Goal: Check status

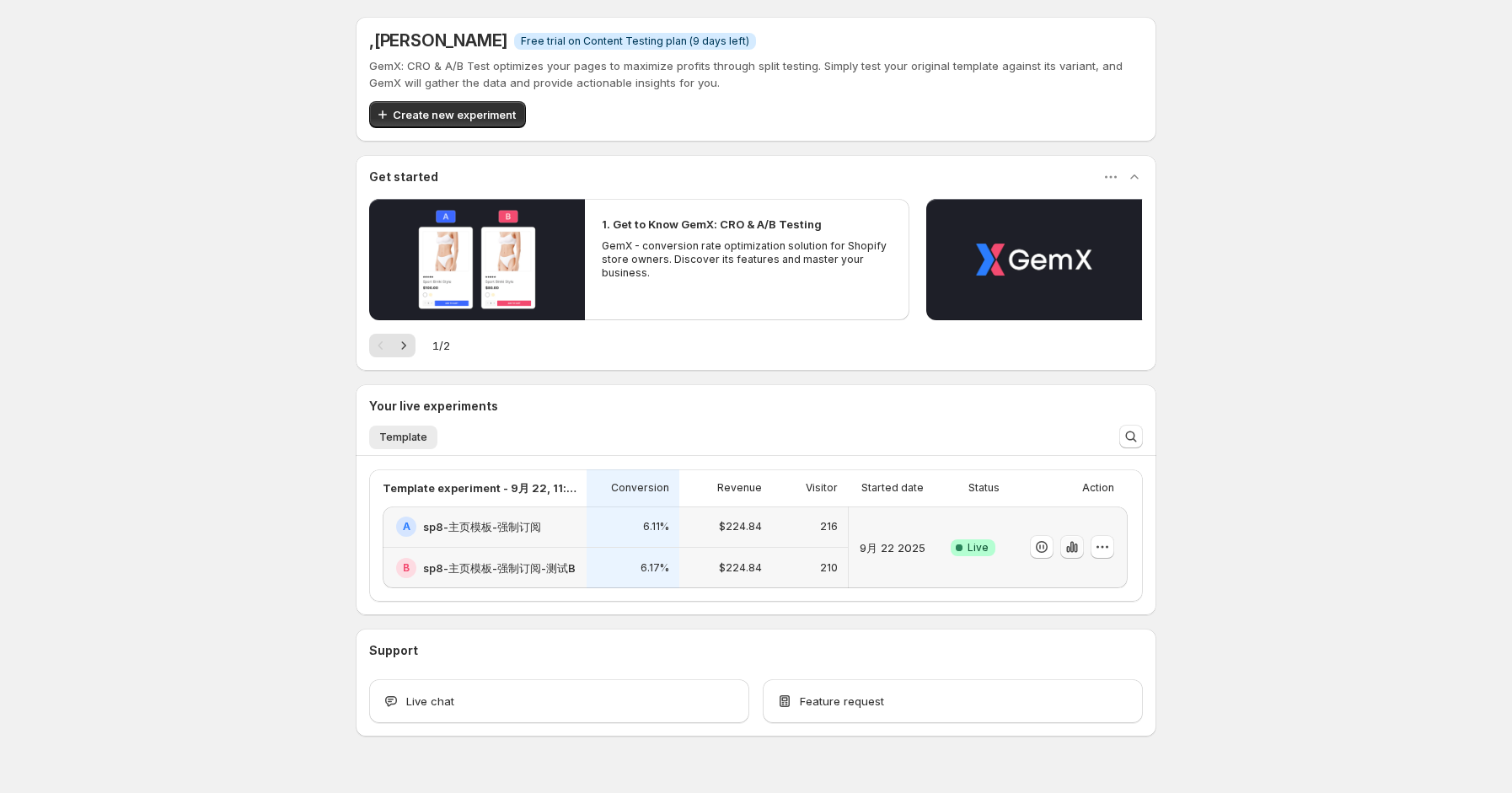
click at [1068, 556] on button "button" at bounding box center [1071, 546] width 24 height 24
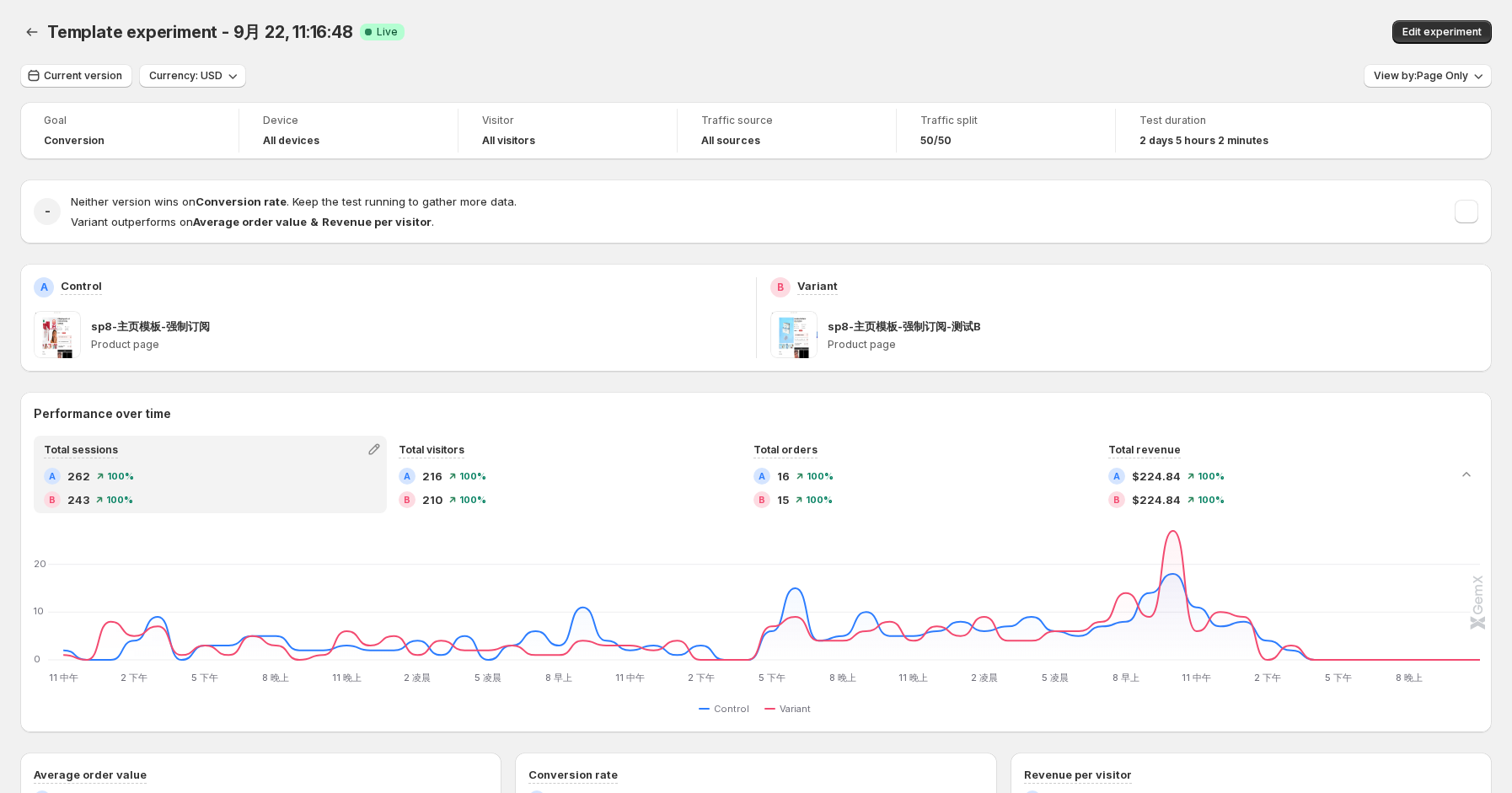
click at [1464, 212] on div "Neither version wins on Conversion rate . Keep the test running to gather more …" at bounding box center [774, 211] width 1407 height 37
click at [1472, 209] on button "button" at bounding box center [1466, 211] width 24 height 24
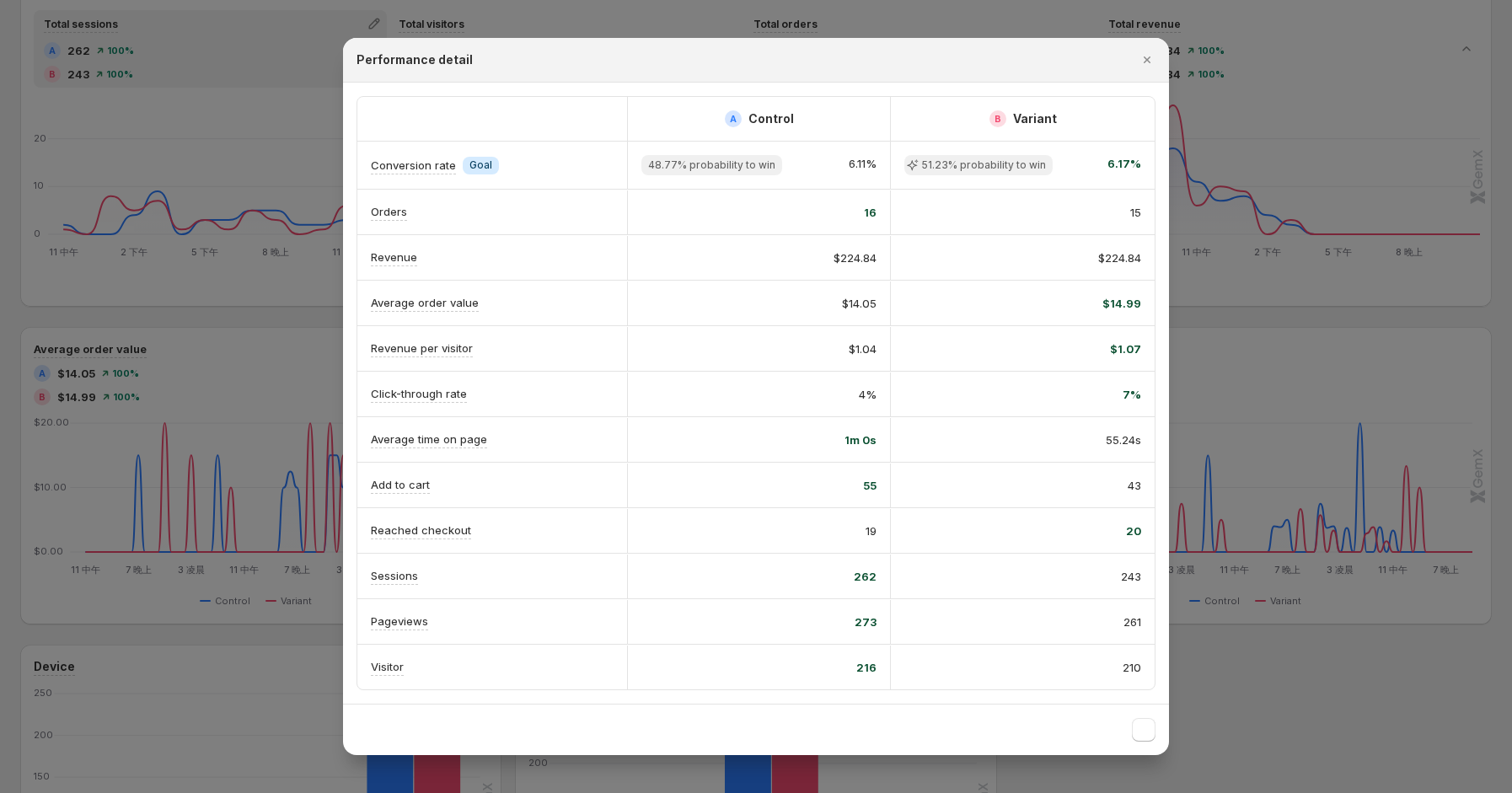
scroll to position [449, 0]
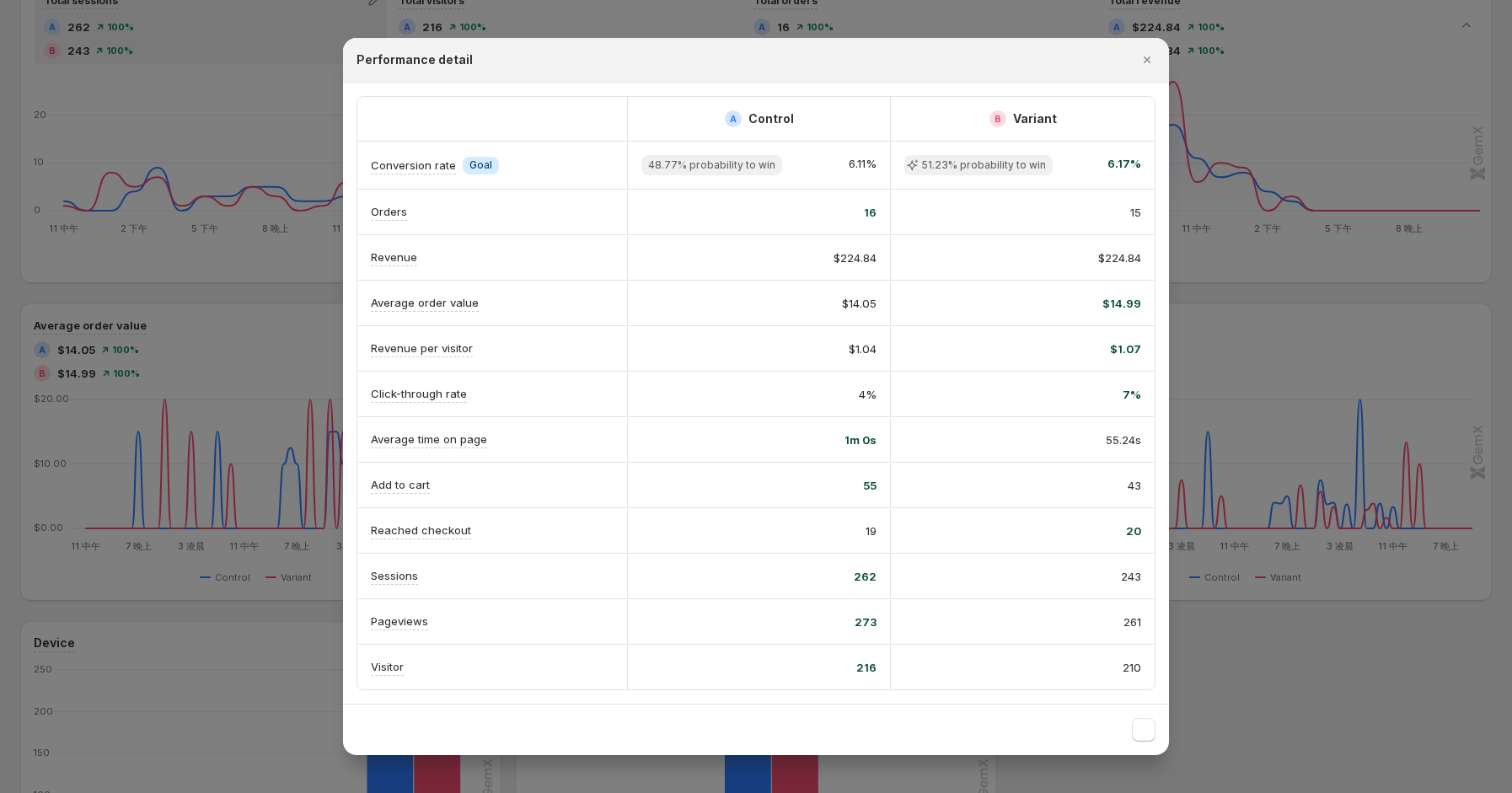
click at [1374, 140] on div at bounding box center [756, 396] width 1512 height 793
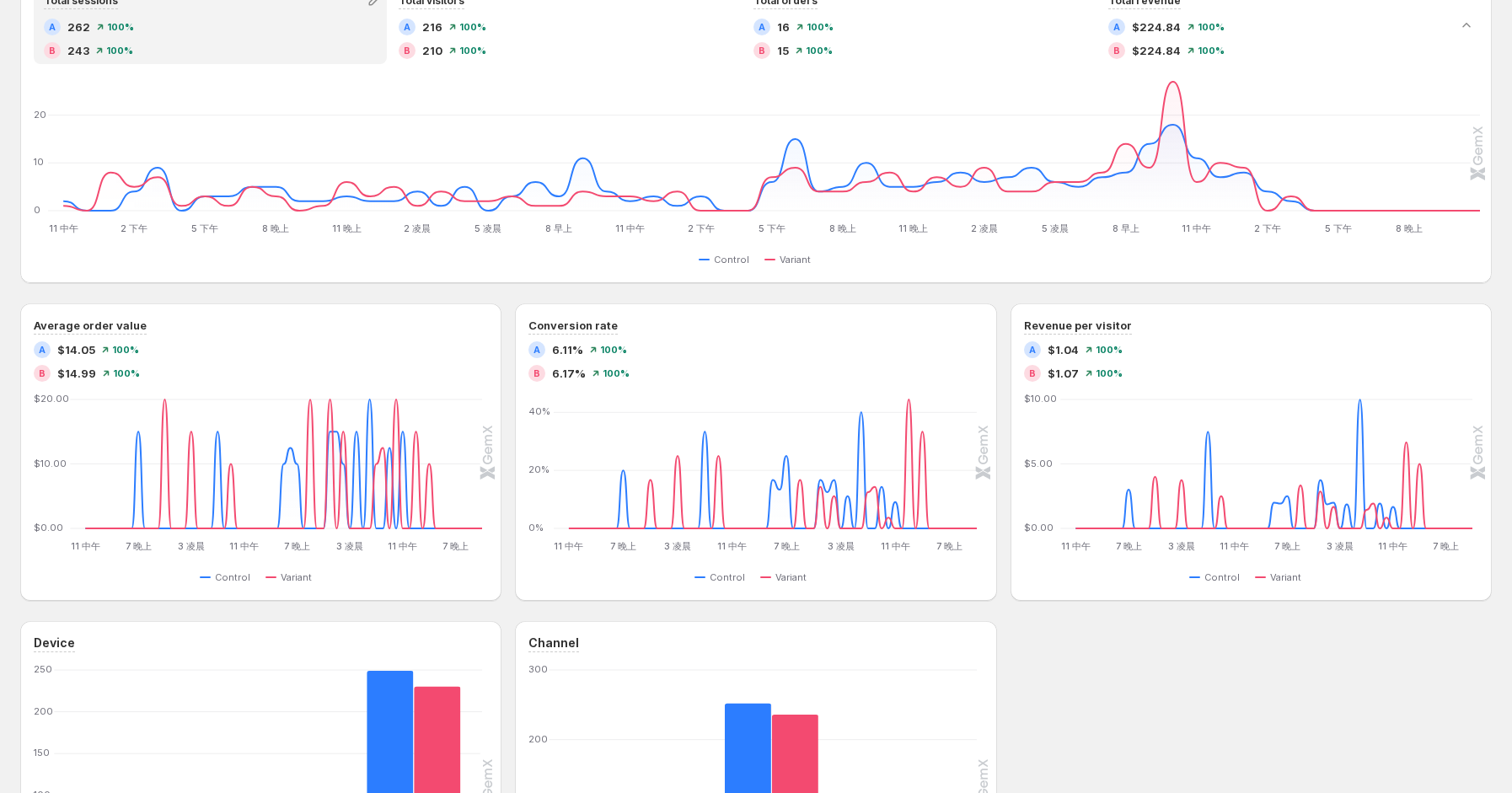
scroll to position [0, 0]
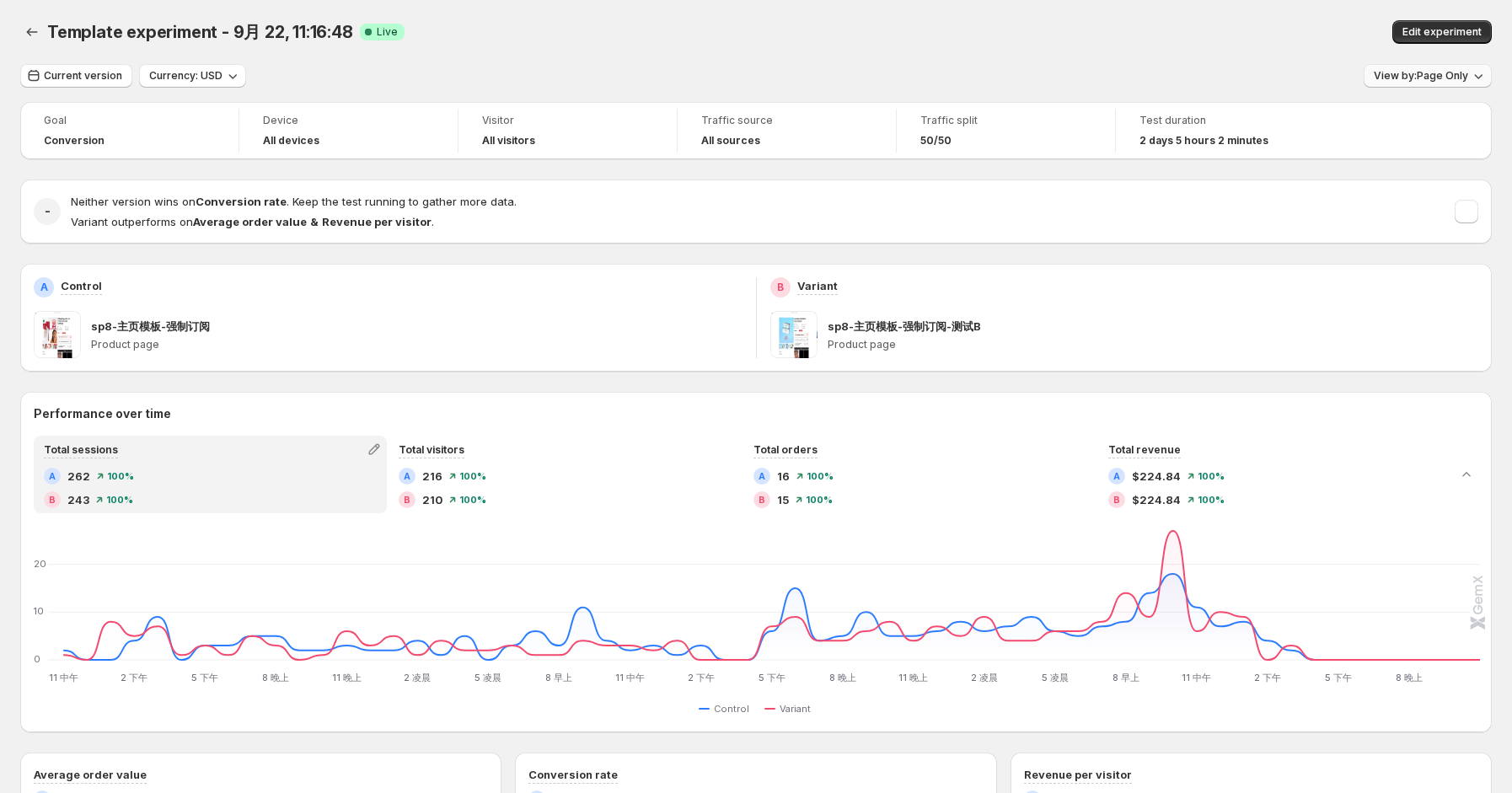
click at [1414, 72] on span "View by: Page Only" at bounding box center [1421, 76] width 94 height 13
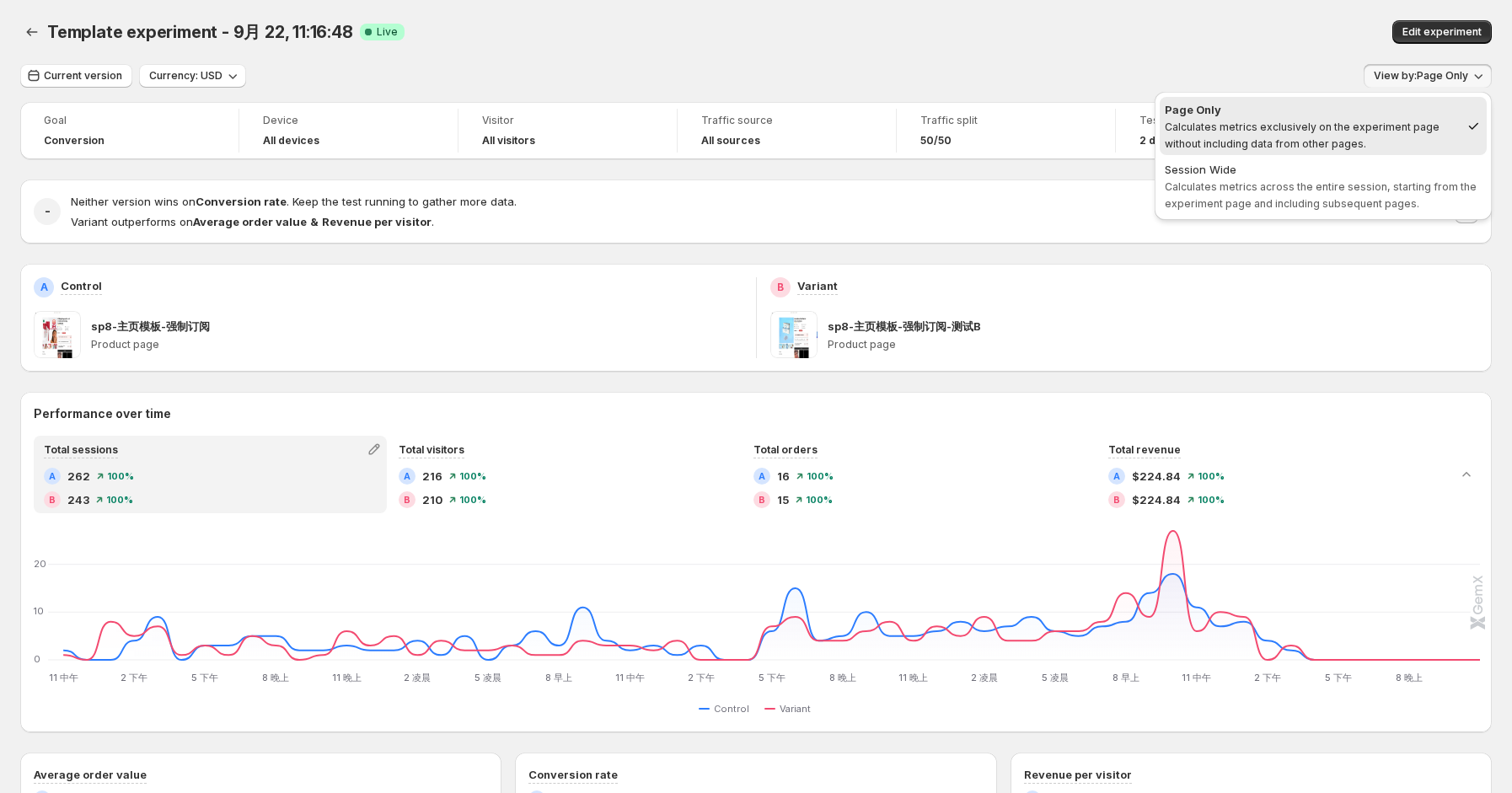
click at [1414, 72] on span "View by: Page Only" at bounding box center [1421, 76] width 94 height 13
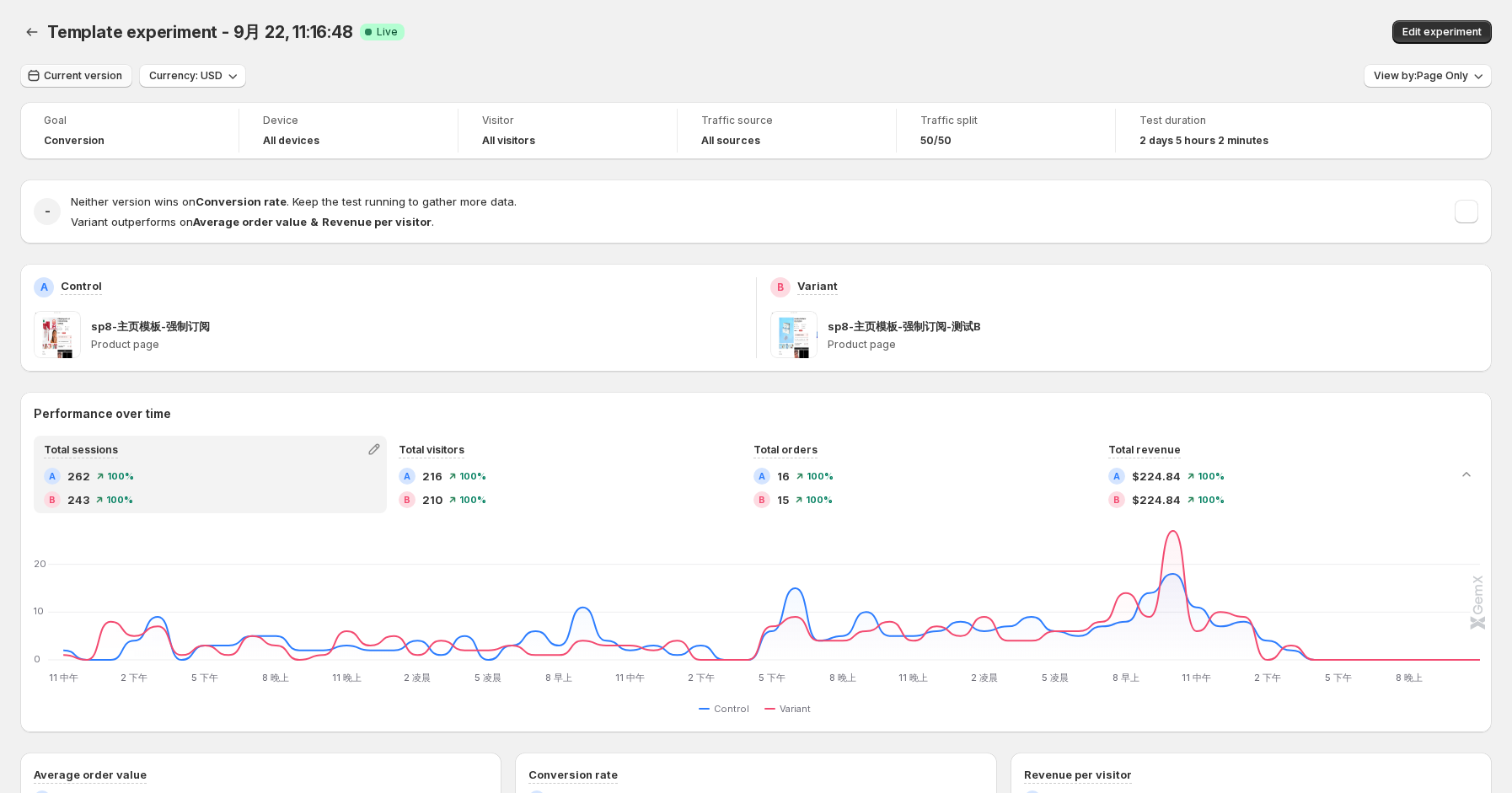
click at [105, 81] on span "Current version" at bounding box center [83, 76] width 78 height 13
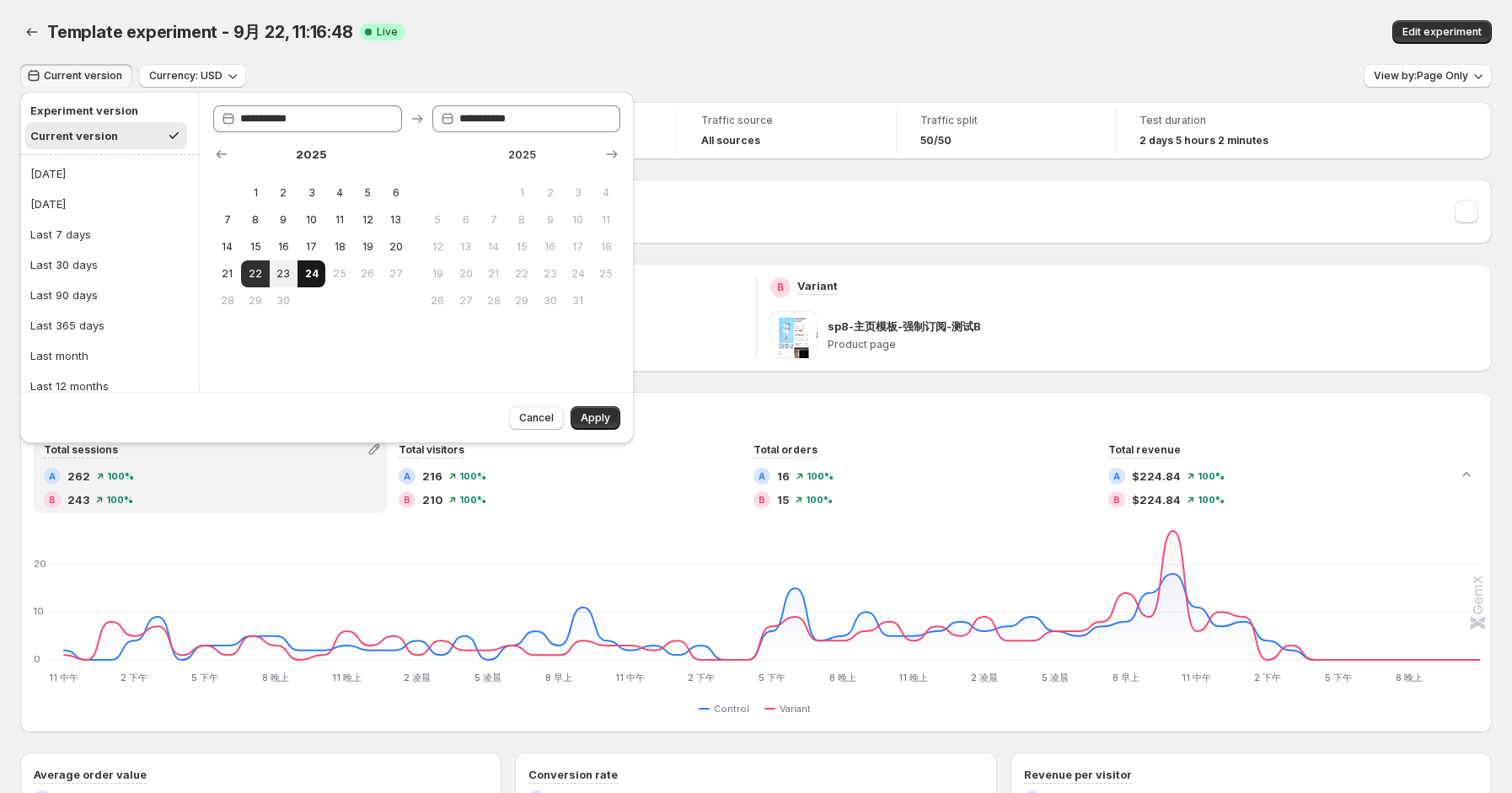
click at [310, 270] on span "24" at bounding box center [311, 274] width 14 height 13
type input "**********"
click at [576, 415] on button "Apply" at bounding box center [595, 418] width 50 height 24
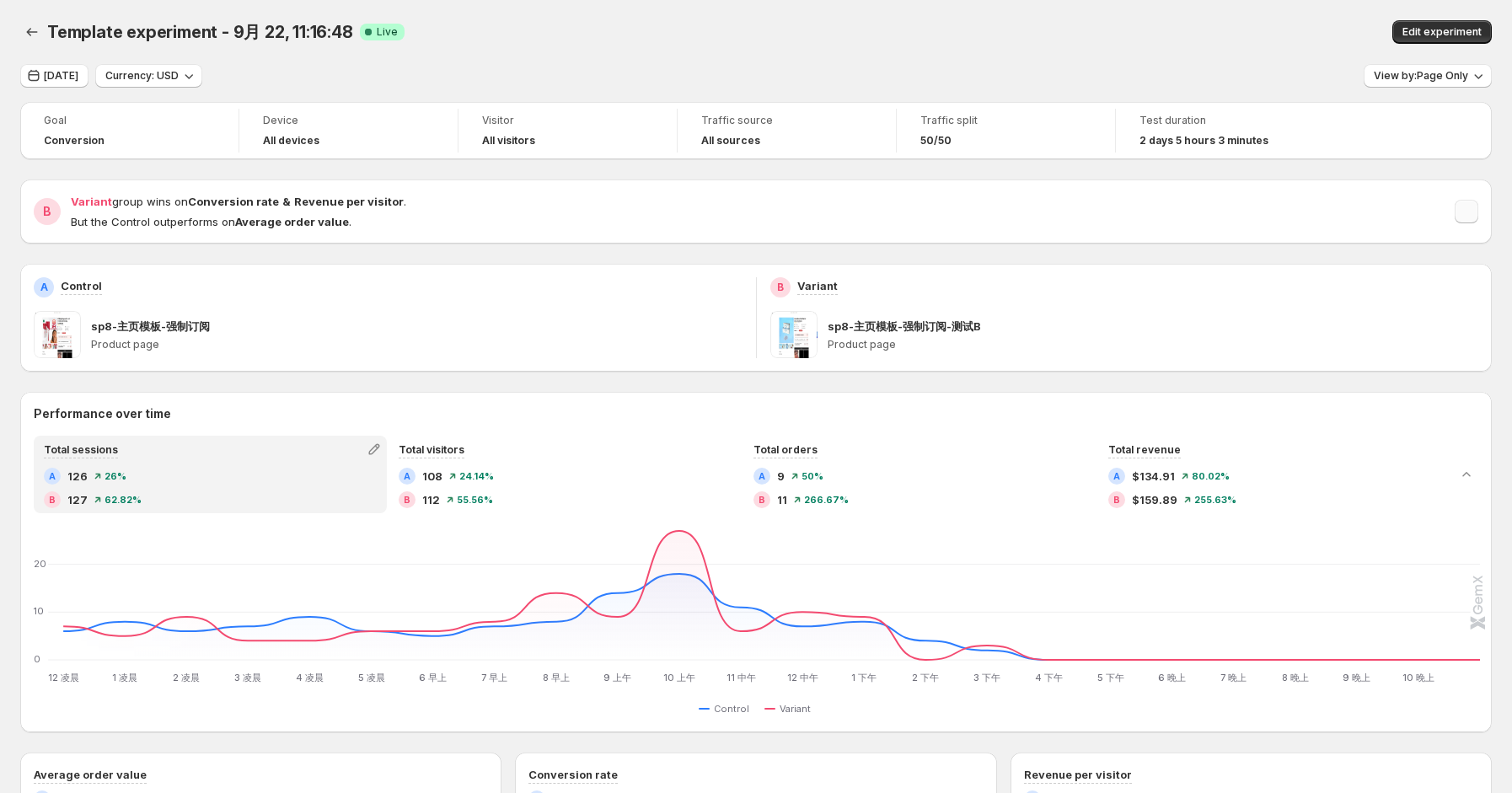
click at [1479, 214] on button "button" at bounding box center [1466, 211] width 24 height 24
